Goal: Task Accomplishment & Management: Use online tool/utility

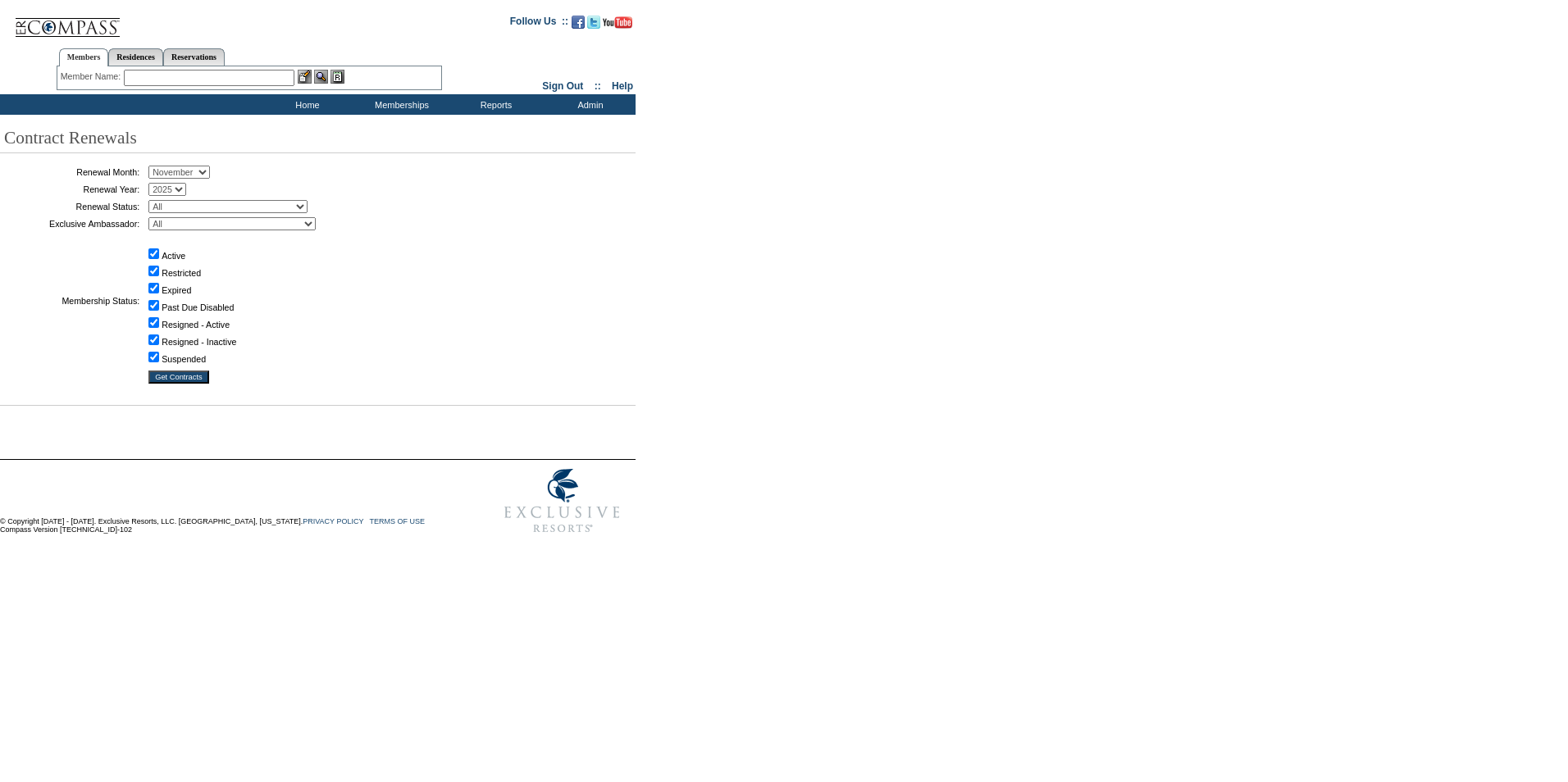
click at [210, 172] on select "January February March April May June July August September October November De…" at bounding box center [179, 172] width 62 height 13
select select "10"
click at [154, 166] on select "January February March April May June July August September October November De…" at bounding box center [179, 172] width 62 height 13
click at [308, 208] on select "All Not Started Pending Approved Election Made Election Changed No Response Man…" at bounding box center [228, 207] width 159 height 13
select select "5"
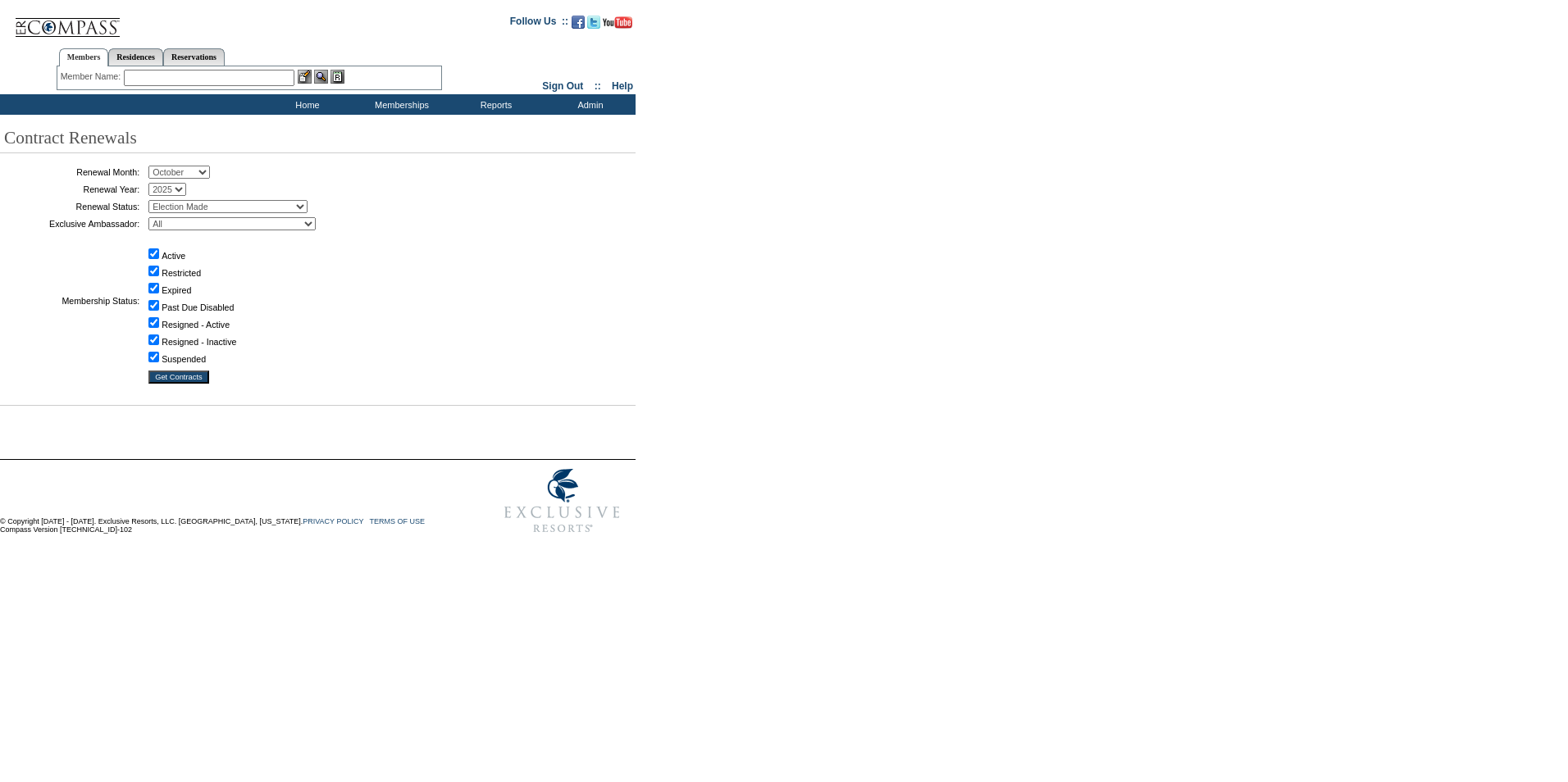
click at [154, 201] on select "All Not Started Pending Approved Election Made Election Changed No Response Man…" at bounding box center [228, 207] width 159 height 13
click at [184, 382] on input "Get Contracts" at bounding box center [179, 377] width 61 height 13
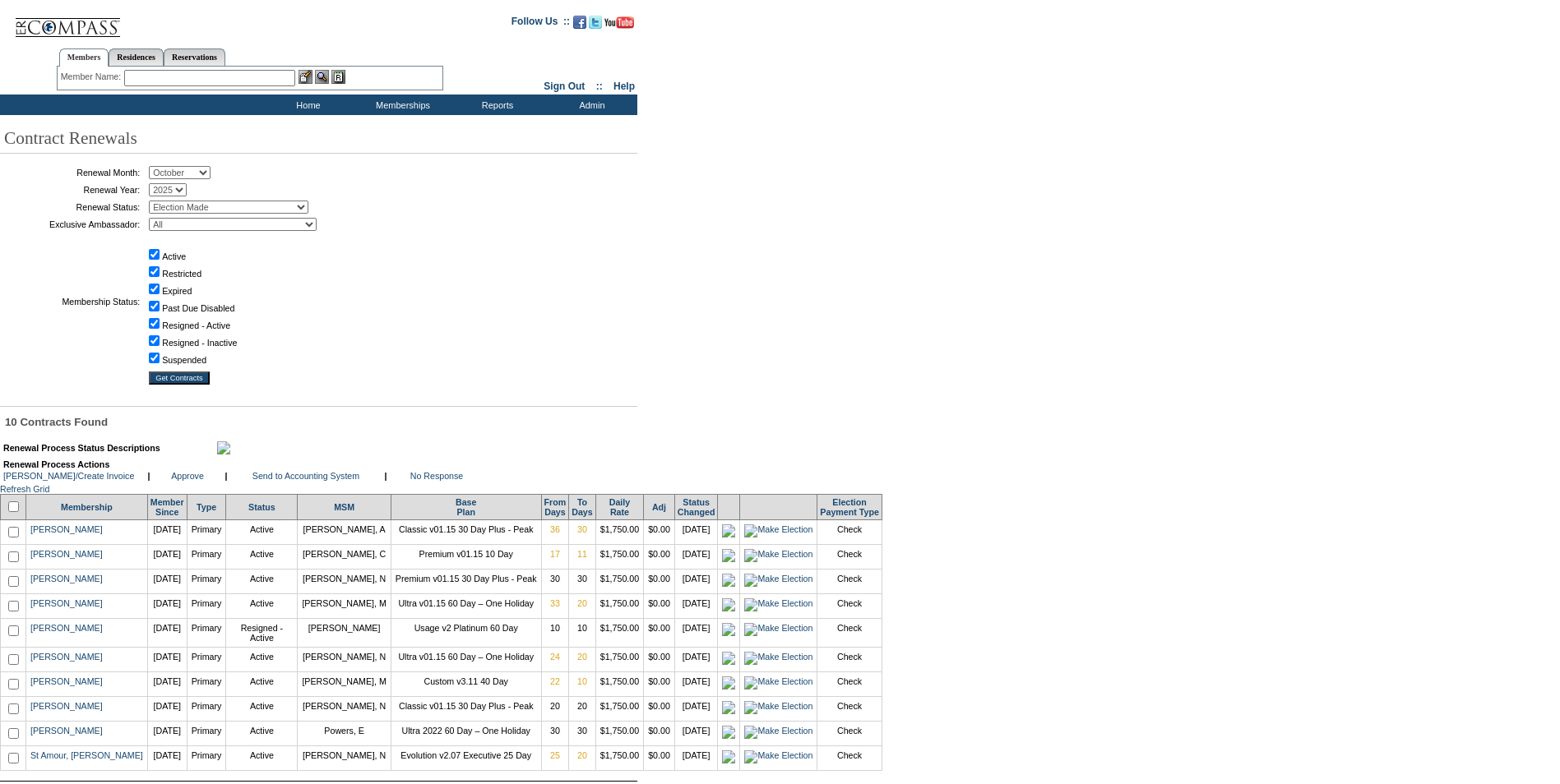
drag, startPoint x: 652, startPoint y: 425, endPoint x: 615, endPoint y: 416, distance: 38.1
click at [652, 425] on div "10 Contracts Found" at bounding box center [777, 422] width 1555 height 13
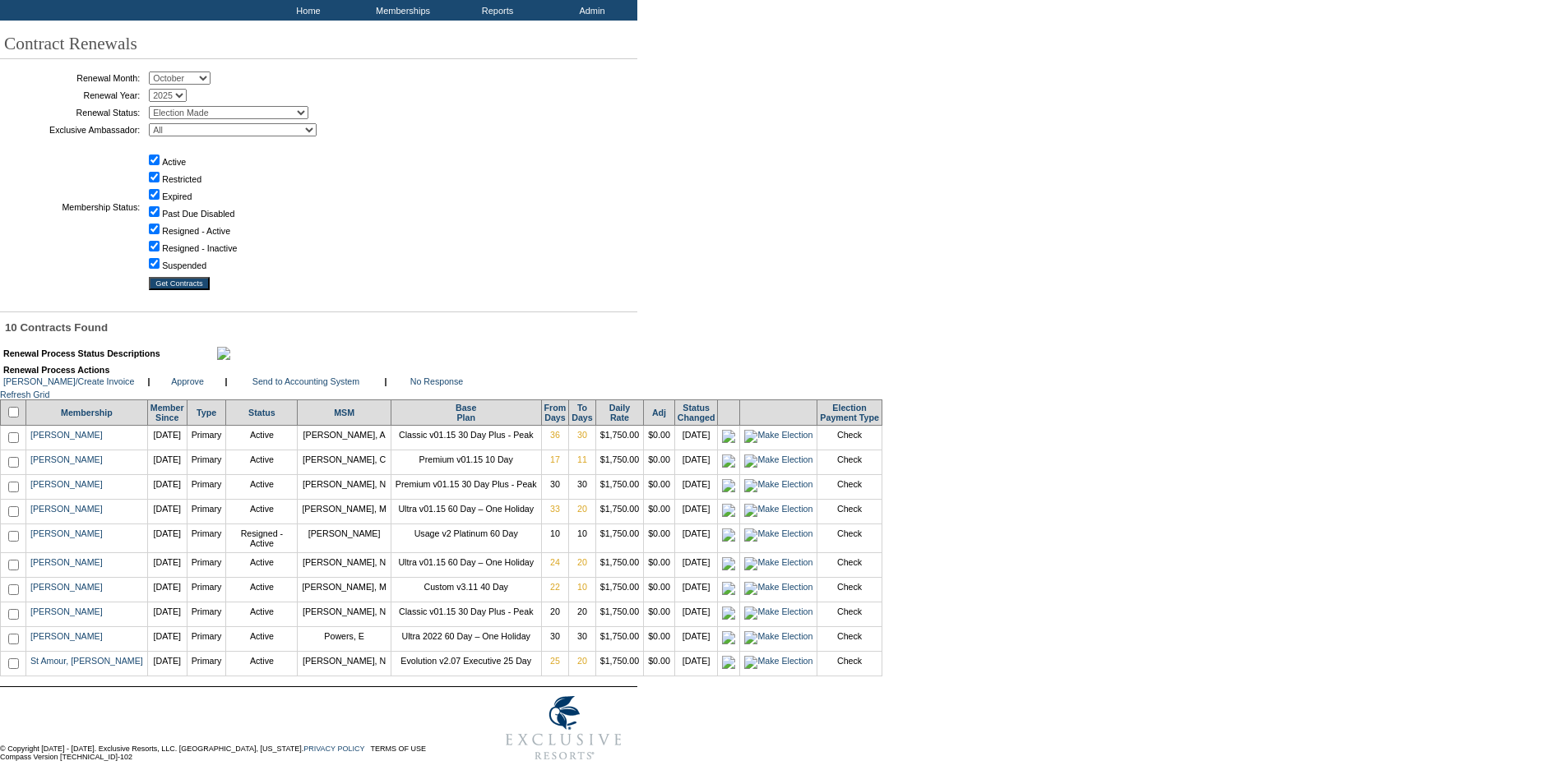
scroll to position [143, 0]
click at [19, 432] on input "checkbox" at bounding box center [13, 438] width 11 height 11
checkbox input "true"
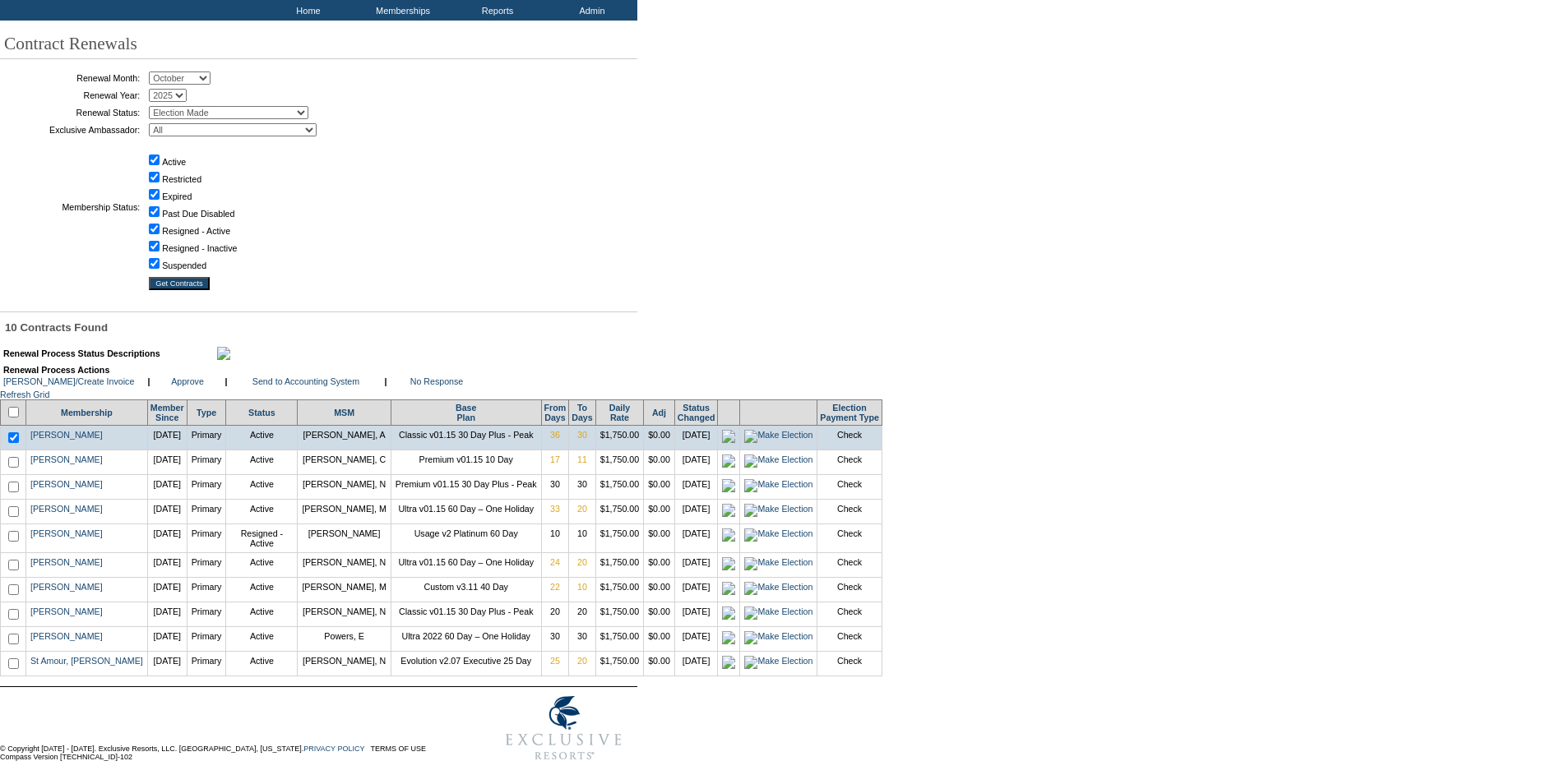
click at [15, 457] on input "checkbox" at bounding box center [13, 462] width 11 height 11
checkbox input "true"
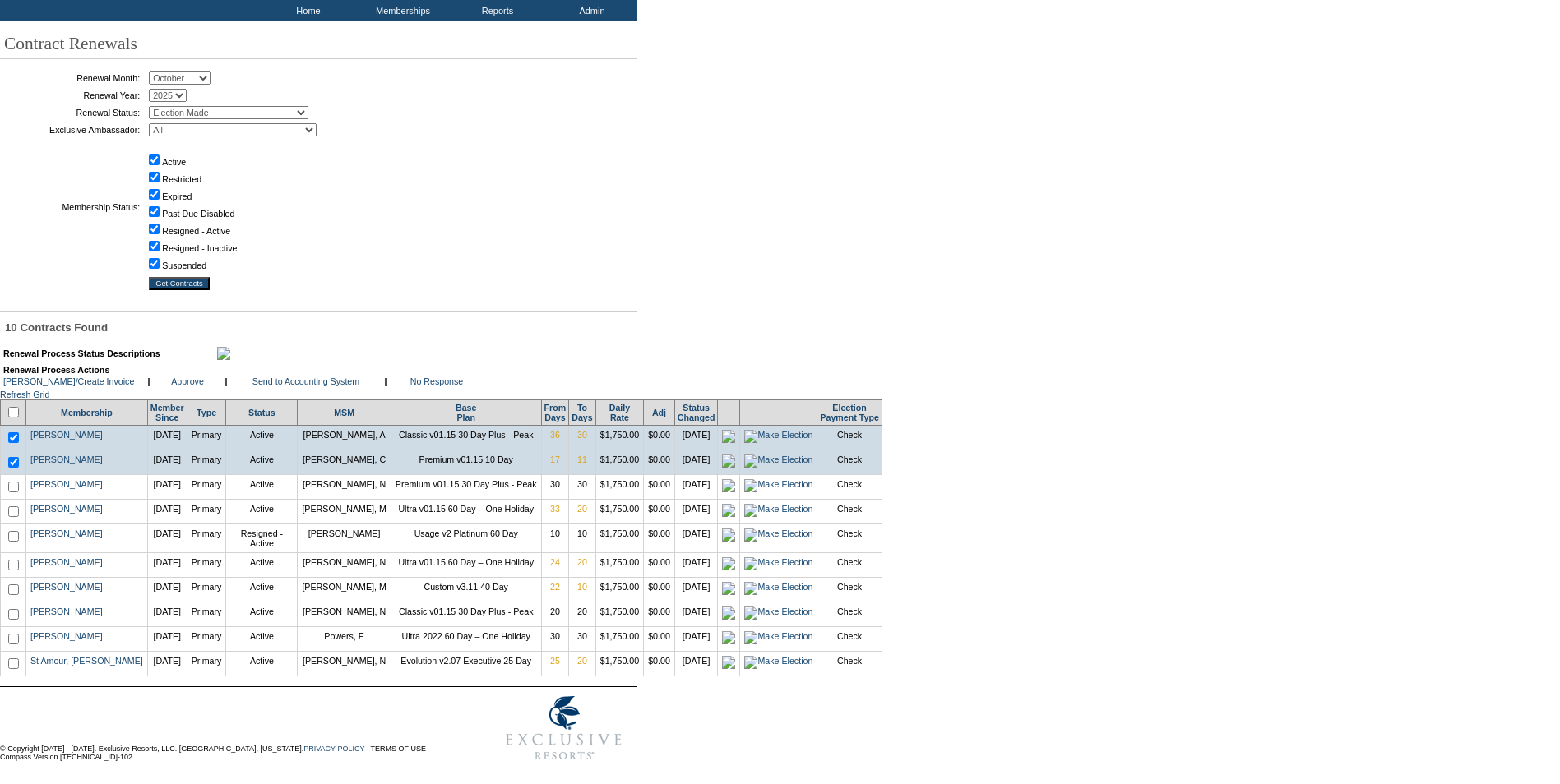
click at [16, 482] on input "checkbox" at bounding box center [13, 487] width 11 height 11
checkbox input "true"
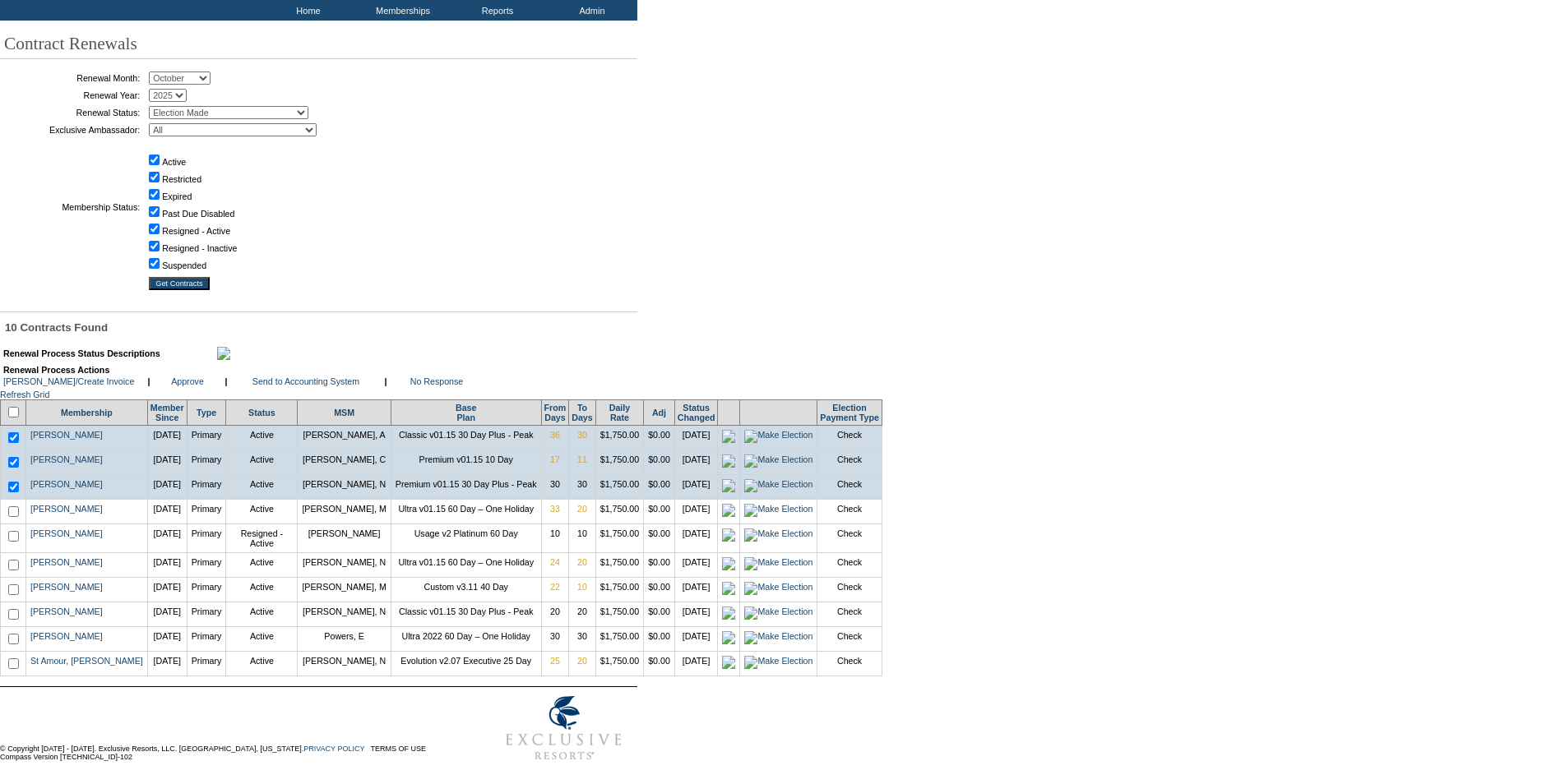
click at [18, 510] on input "checkbox" at bounding box center [13, 511] width 11 height 11
checkbox input "true"
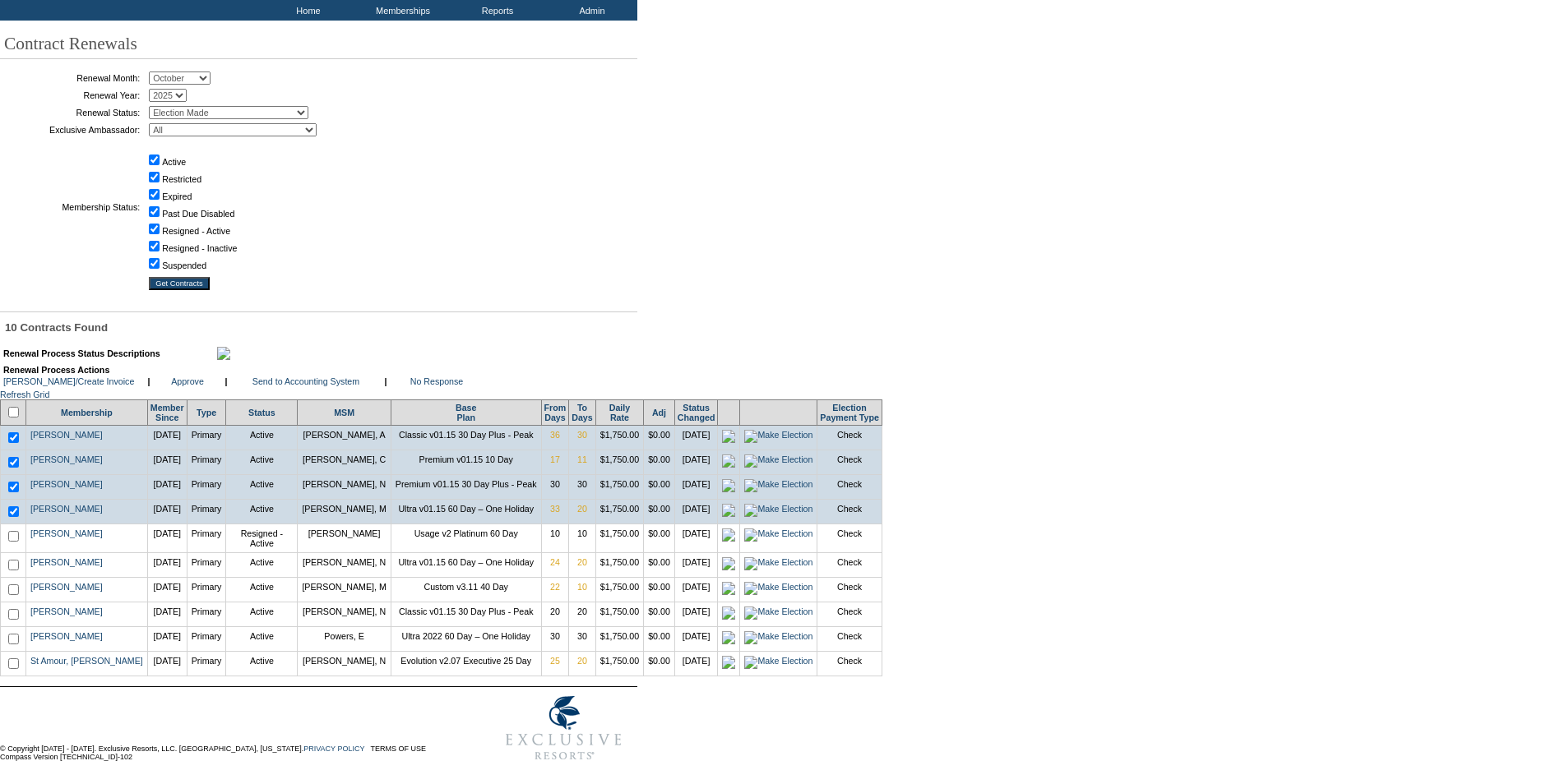
click at [17, 531] on input "checkbox" at bounding box center [13, 536] width 11 height 11
checkbox input "true"
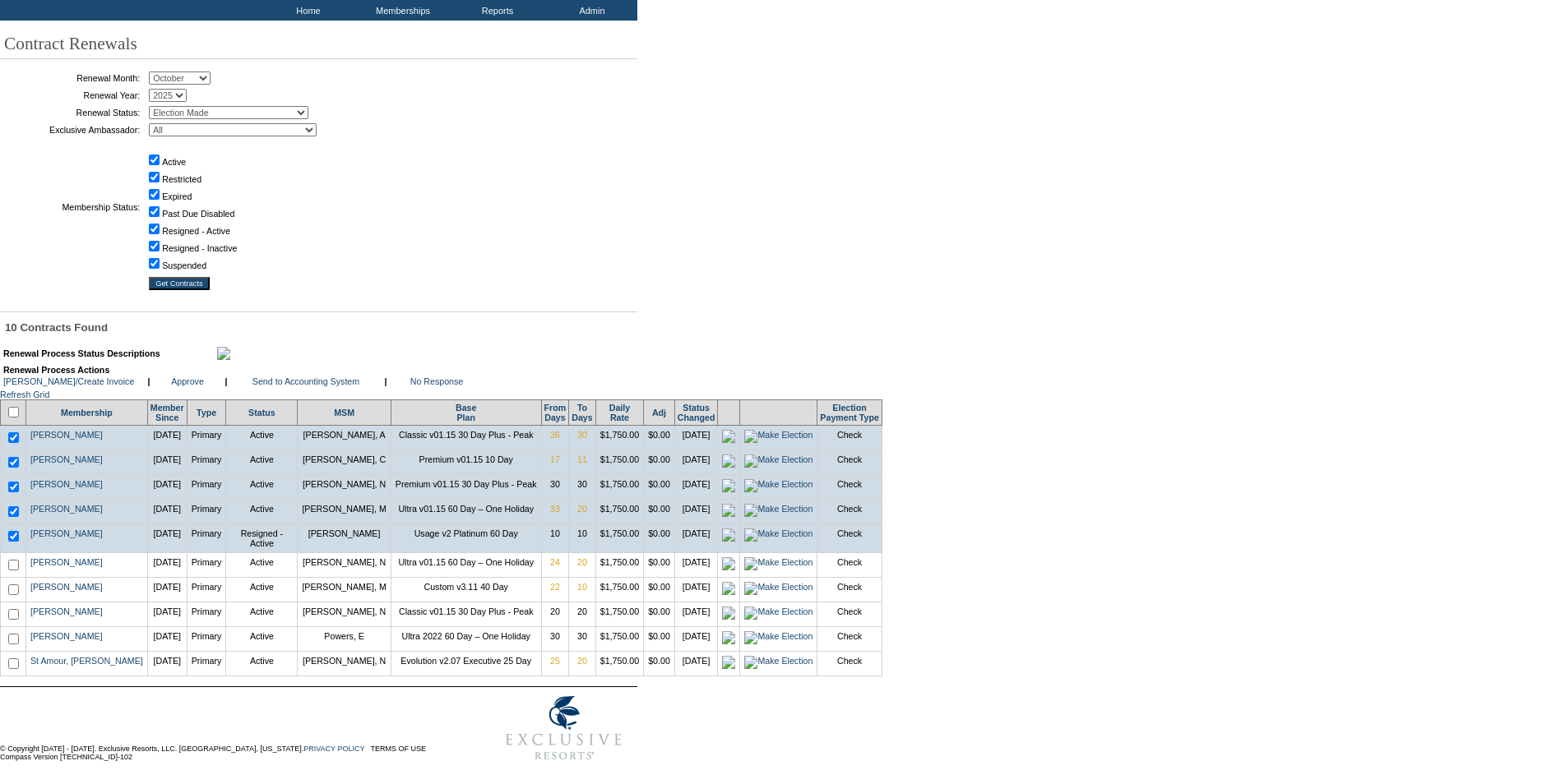
click at [17, 562] on input "checkbox" at bounding box center [13, 565] width 11 height 11
checkbox input "true"
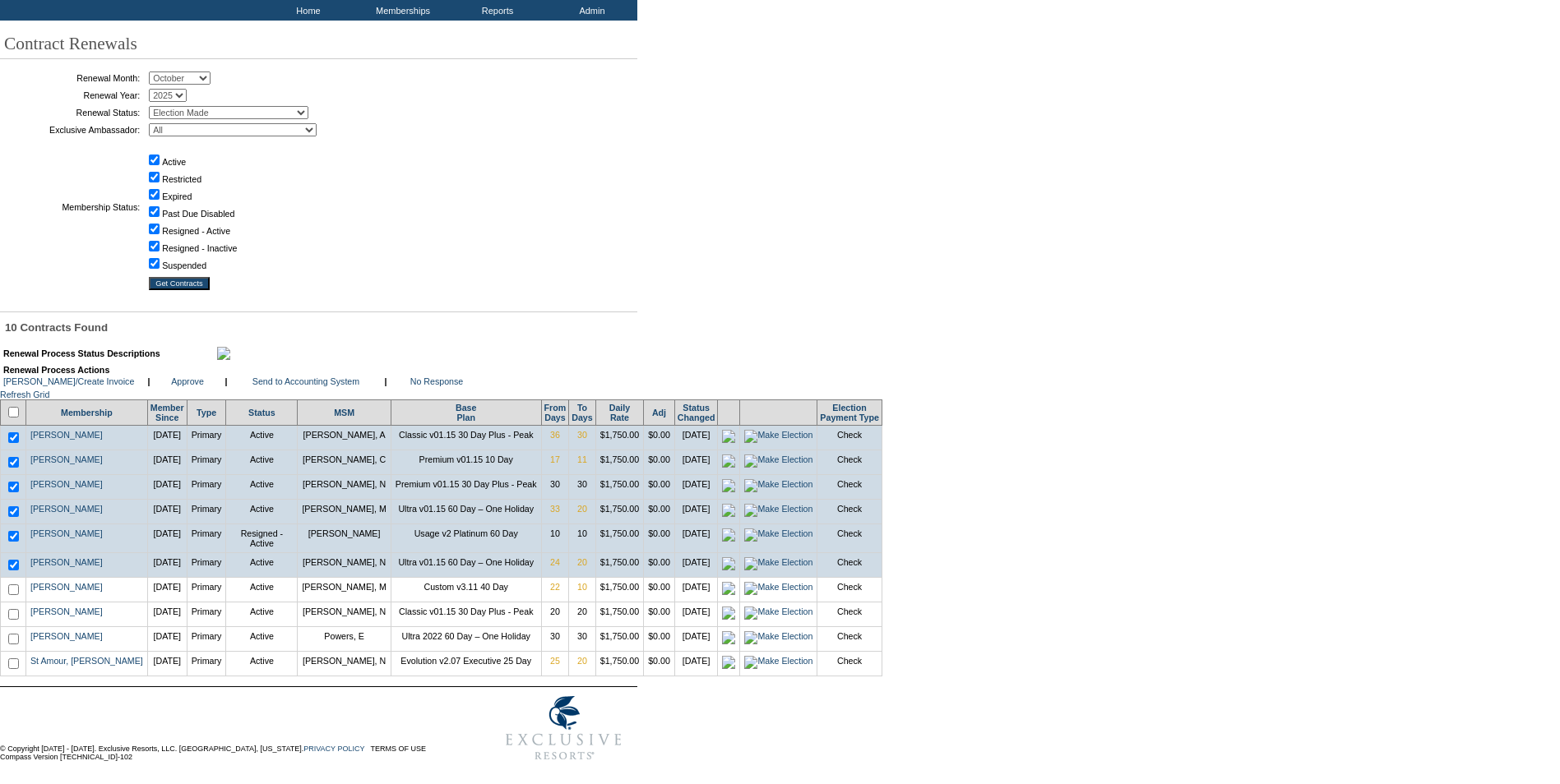
click at [14, 587] on input "checkbox" at bounding box center [13, 589] width 11 height 11
checkbox input "true"
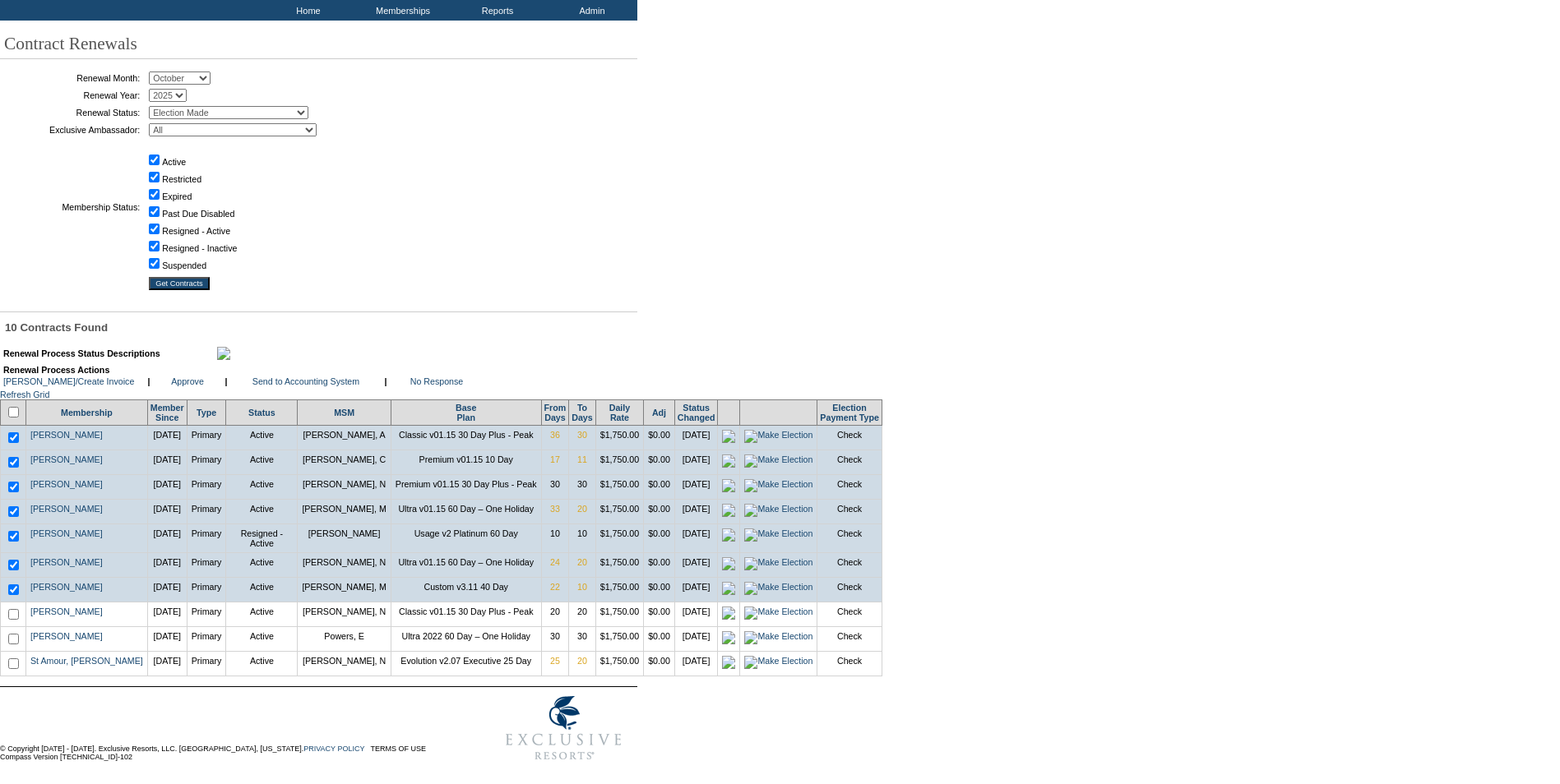
click at [17, 613] on input "checkbox" at bounding box center [13, 614] width 11 height 11
checkbox input "true"
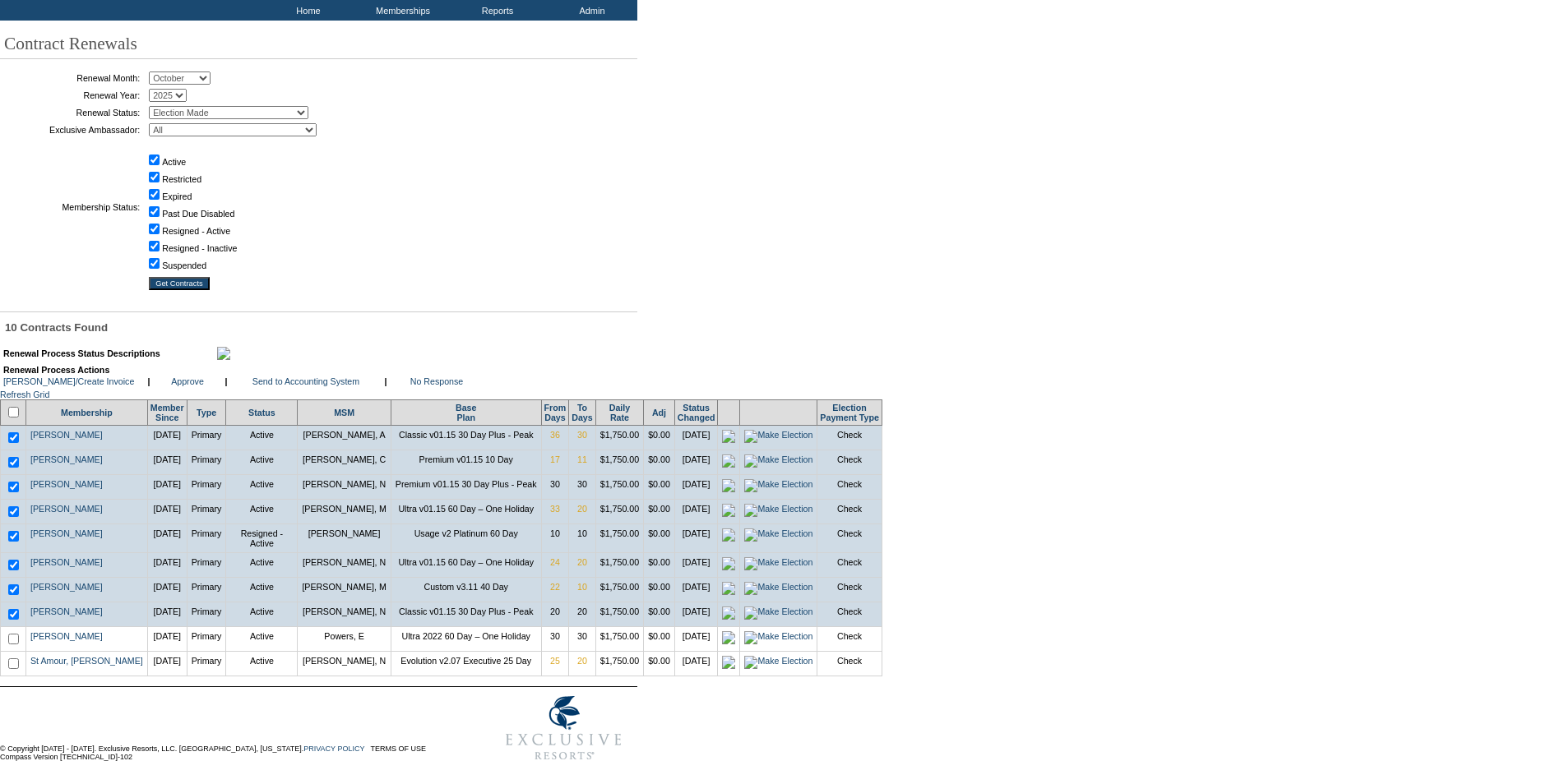
click at [17, 637] on input "checkbox" at bounding box center [13, 639] width 11 height 11
checkbox input "true"
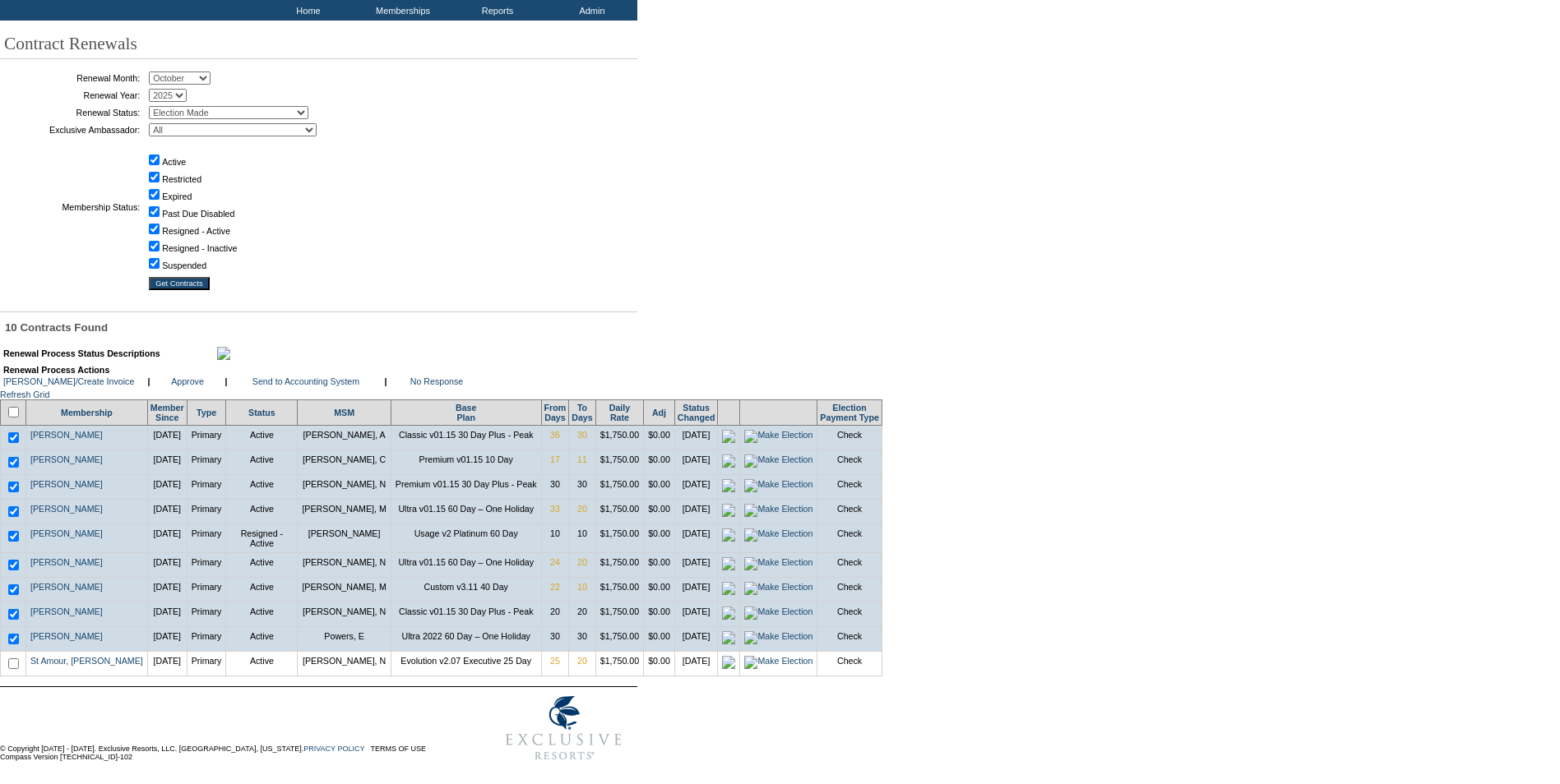
click at [17, 662] on input "checkbox" at bounding box center [13, 664] width 11 height 11
checkbox input "true"
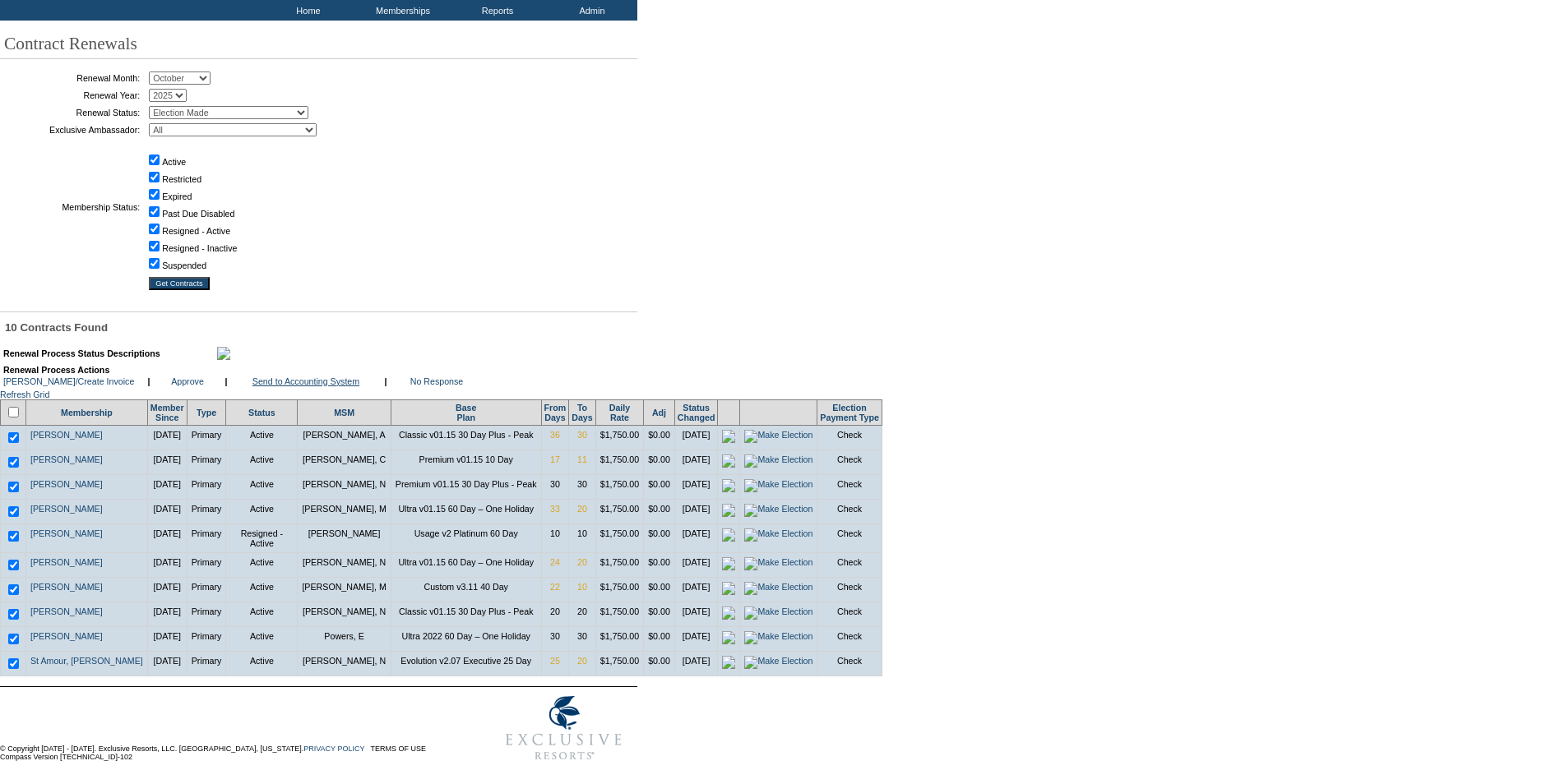
click at [300, 377] on link "Send to Accounting System" at bounding box center [305, 381] width 107 height 10
